Goal: Task Accomplishment & Management: Manage account settings

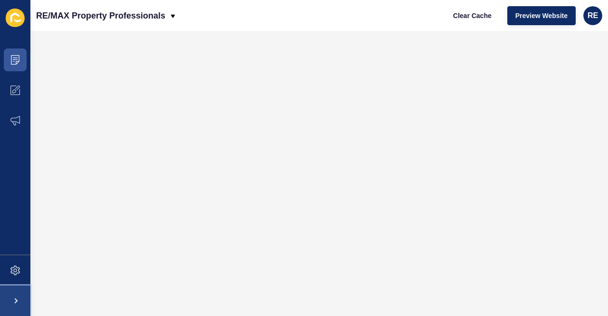
click at [18, 301] on span at bounding box center [15, 300] width 30 height 30
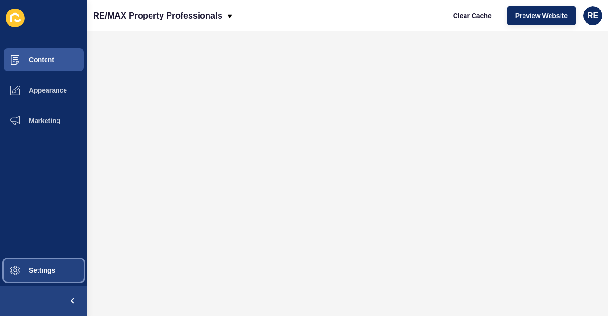
click at [20, 267] on span "Settings" at bounding box center [27, 270] width 56 height 8
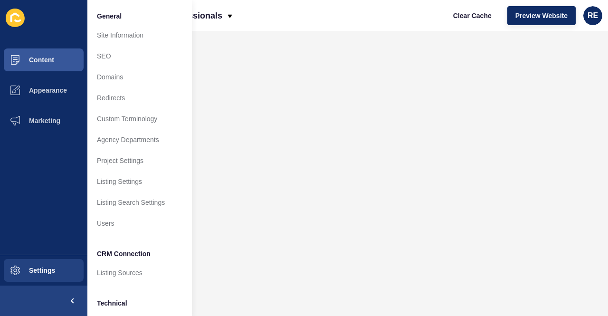
click at [303, 30] on div "RE/MAX Property Professionals Clear Cache Preview Website RE" at bounding box center [347, 15] width 520 height 31
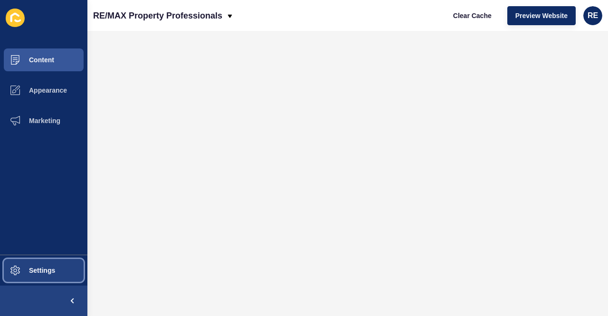
click at [48, 268] on span "Settings" at bounding box center [27, 270] width 56 height 8
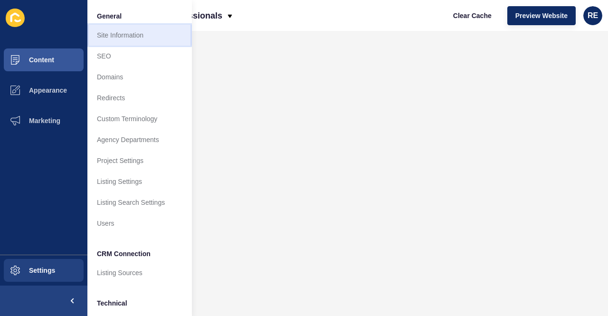
click at [128, 38] on link "Site Information" at bounding box center [139, 35] width 104 height 21
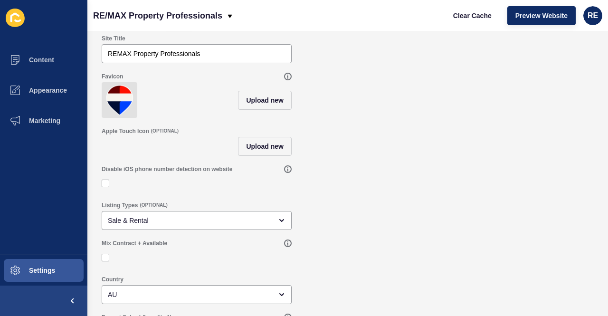
scroll to position [77, 0]
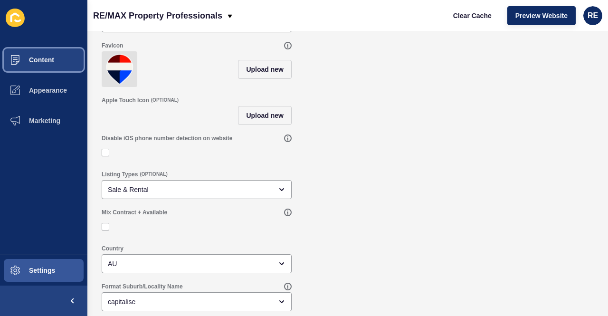
click at [57, 64] on button "Content" at bounding box center [43, 60] width 87 height 30
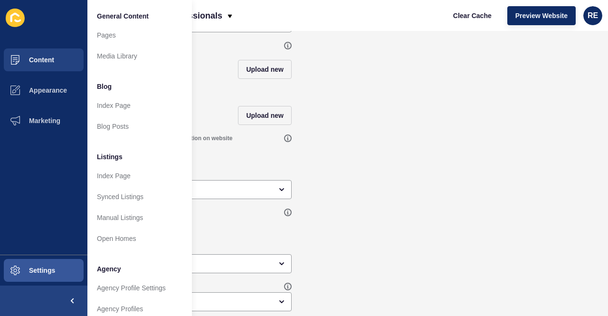
click at [21, 15] on icon at bounding box center [15, 18] width 19 height 19
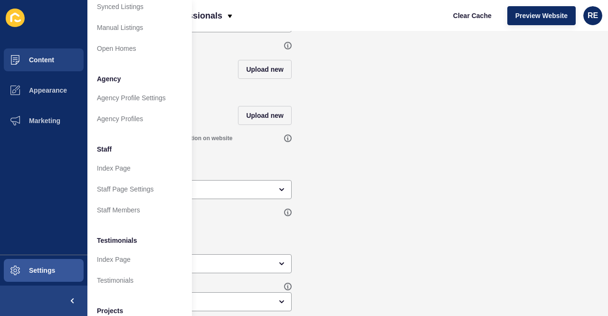
scroll to position [248, 0]
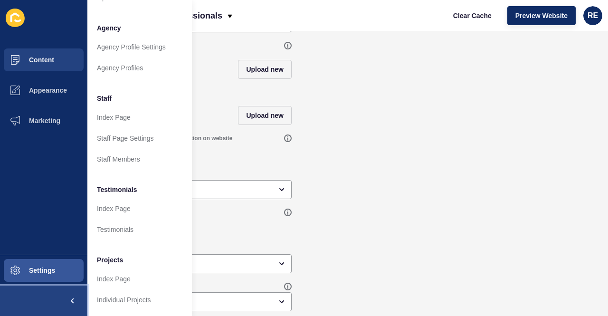
click at [71, 304] on span at bounding box center [72, 300] width 30 height 30
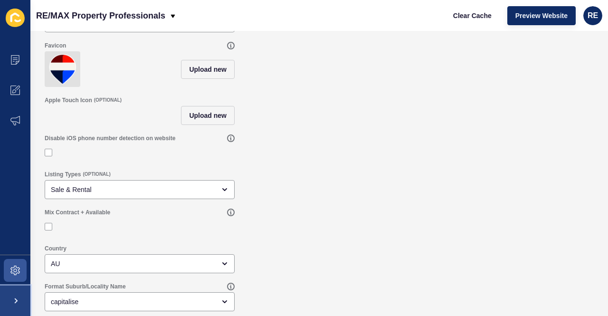
scroll to position [0, 0]
click at [19, 299] on span at bounding box center [15, 300] width 30 height 30
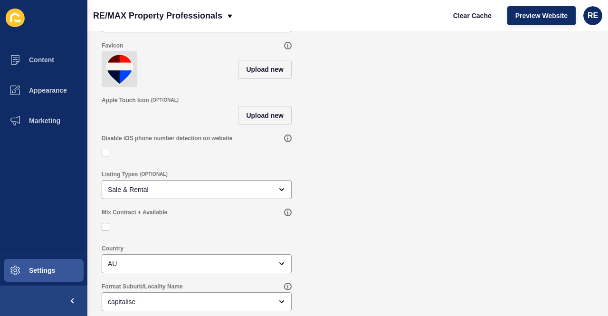
click at [24, 21] on icon at bounding box center [15, 18] width 19 height 19
click at [591, 19] on span "RE" at bounding box center [592, 15] width 10 height 9
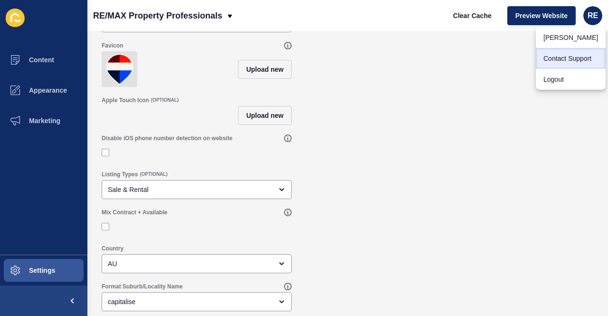
click at [571, 61] on link "Contact Support" at bounding box center [571, 58] width 70 height 21
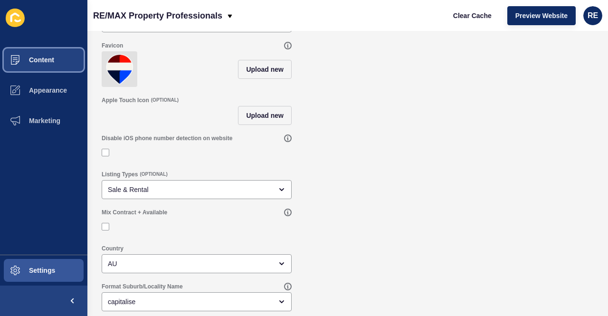
click at [36, 49] on button "Content" at bounding box center [43, 60] width 87 height 30
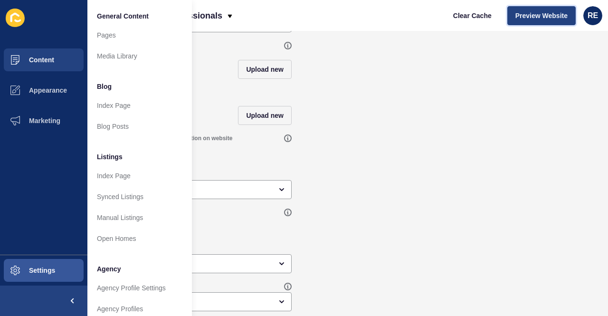
click at [536, 13] on span "Preview Website" at bounding box center [541, 15] width 52 height 9
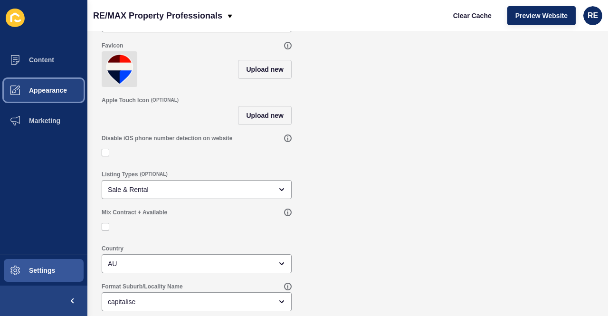
click at [67, 86] on button "Appearance" at bounding box center [43, 90] width 87 height 30
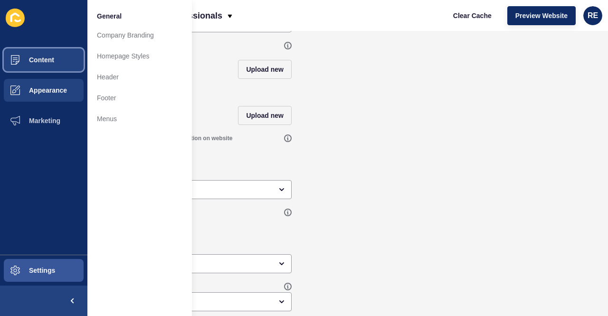
click at [66, 61] on button "Content" at bounding box center [43, 60] width 87 height 30
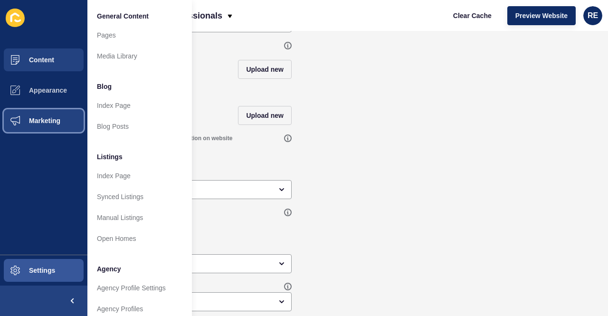
click at [70, 121] on button "Marketing" at bounding box center [43, 120] width 87 height 30
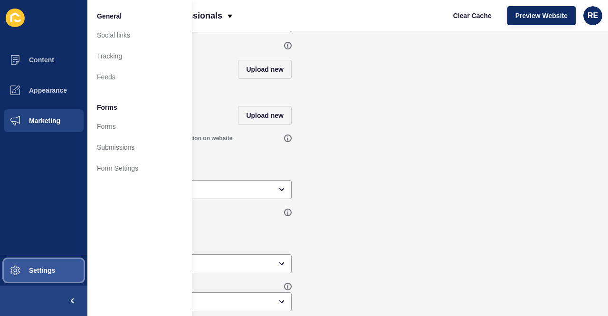
click at [53, 266] on button "Settings" at bounding box center [43, 270] width 87 height 30
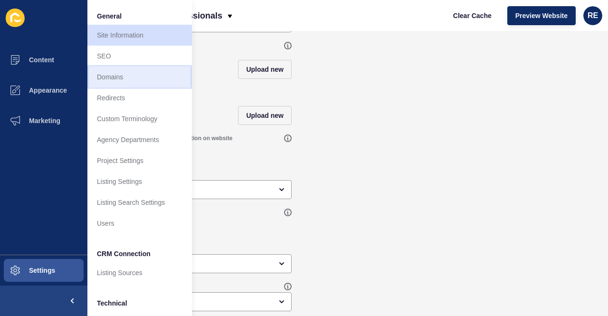
click at [122, 70] on link "Domains" at bounding box center [139, 76] width 104 height 21
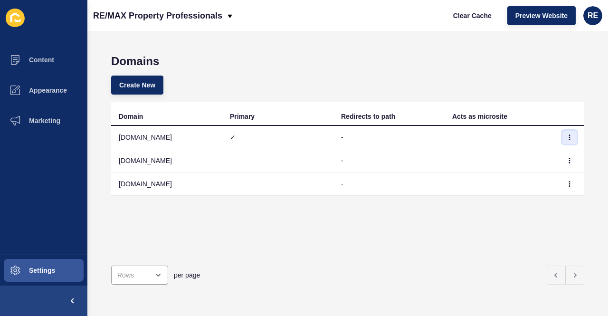
click at [566, 138] on icon "button" at bounding box center [569, 137] width 6 height 6
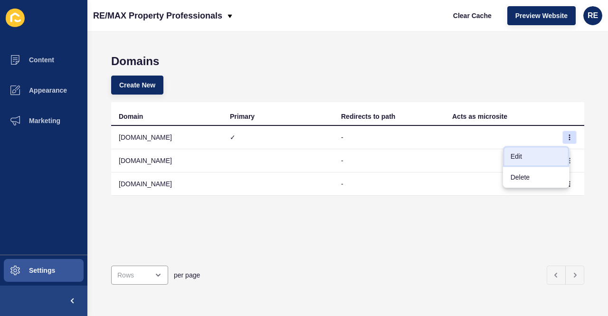
click at [509, 151] on link "Edit" at bounding box center [536, 156] width 66 height 21
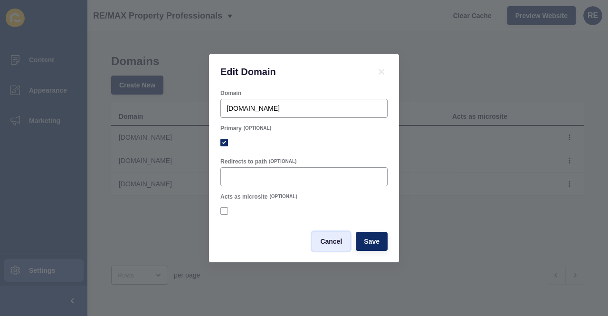
click at [325, 245] on span "Cancel" at bounding box center [331, 240] width 22 height 9
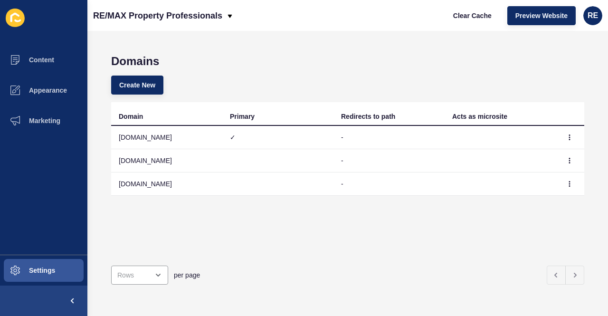
click at [60, 254] on ul "Content Appearance Marketing" at bounding box center [43, 150] width 87 height 210
click at [61, 263] on button "Settings" at bounding box center [43, 270] width 87 height 30
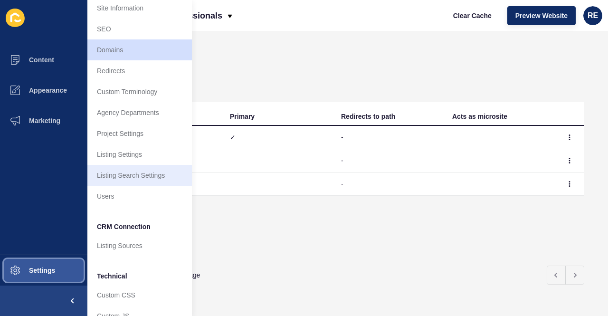
scroll to position [71, 0]
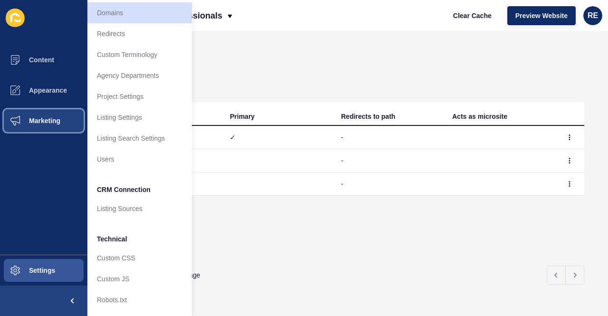
click at [47, 120] on span "Marketing" at bounding box center [30, 121] width 62 height 8
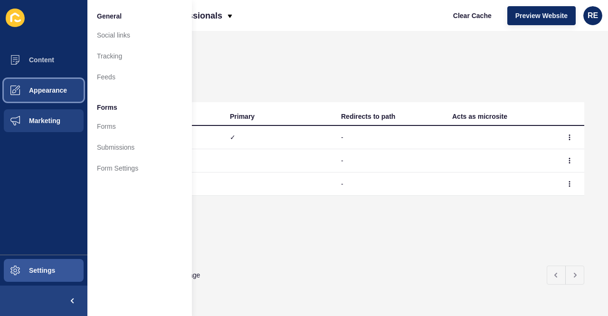
click at [57, 100] on button "Appearance" at bounding box center [43, 90] width 87 height 30
